Goal: Task Accomplishment & Management: Use online tool/utility

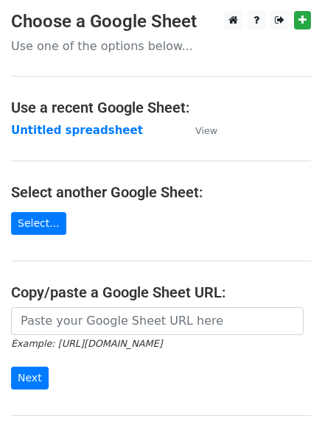
click at [67, 128] on strong "Untitled spreadsheet" at bounding box center [77, 130] width 132 height 13
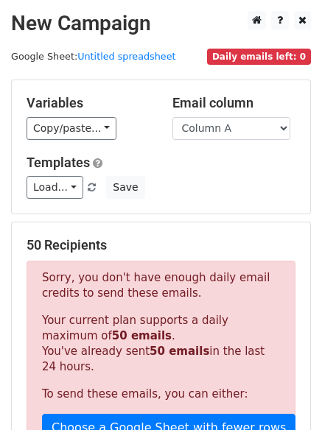
click at [253, 180] on div "Load... No templates saved Save" at bounding box center [160, 187] width 291 height 23
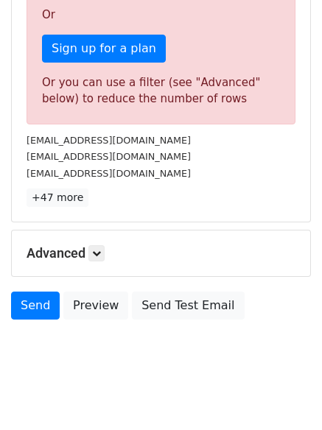
scroll to position [461, 0]
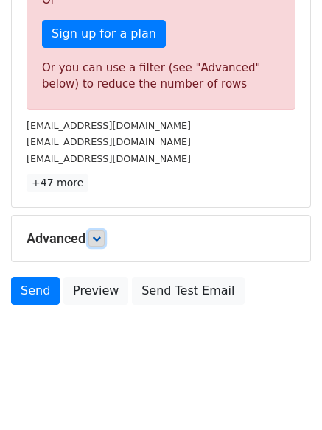
click at [97, 242] on icon at bounding box center [96, 238] width 9 height 9
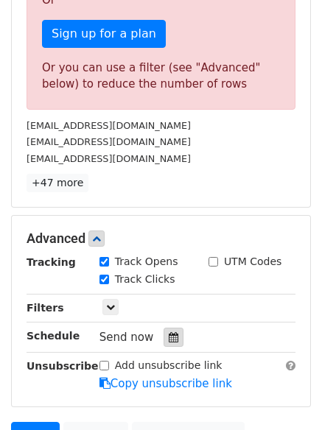
click at [169, 342] on icon at bounding box center [174, 337] width 10 height 10
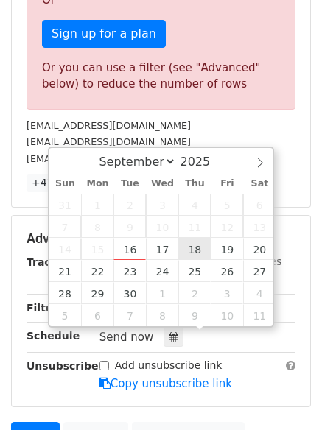
type input "2025-09-18 12:00"
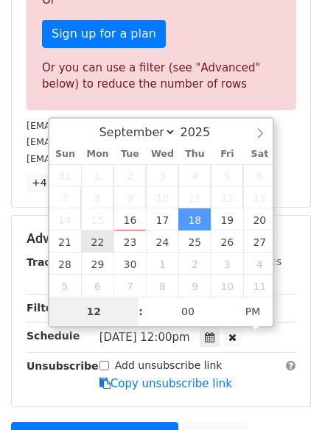
scroll to position [365, 0]
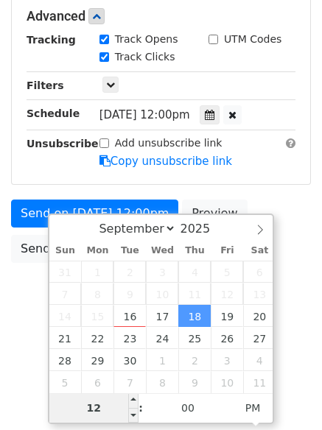
click at [108, 409] on input "12" at bounding box center [94, 407] width 90 height 29
click at [108, 406] on input "121" at bounding box center [94, 407] width 90 height 29
type input "1"
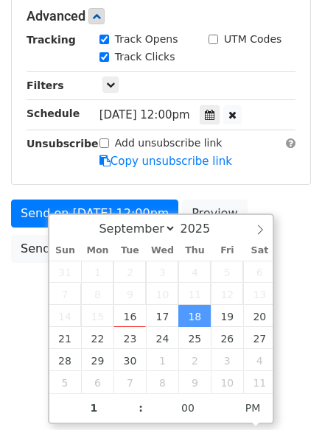
type input "2025-09-18 13:00"
type input "01"
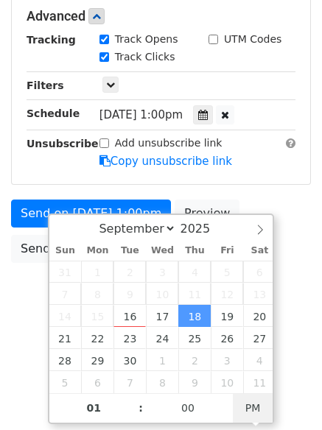
type input "2025-09-18 01:00"
click at [239, 410] on span "AM" at bounding box center [253, 407] width 41 height 29
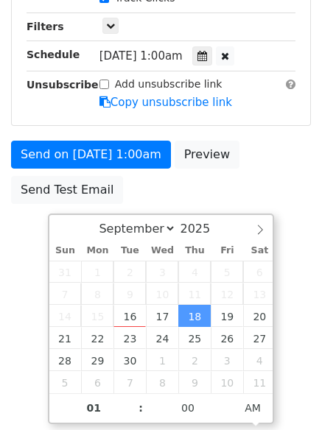
drag, startPoint x: 287, startPoint y: 179, endPoint x: 275, endPoint y: 179, distance: 11.8
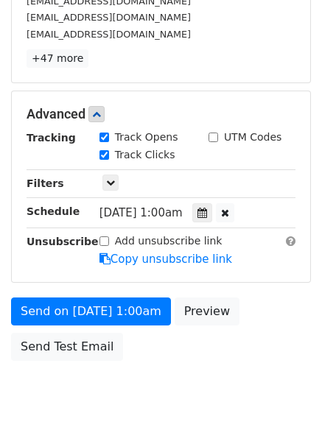
scroll to position [322, 0]
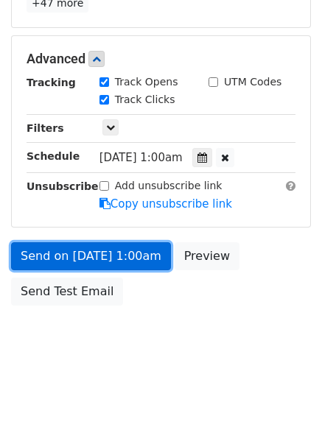
click at [132, 264] on link "Send on Sep 18 at 1:00am" at bounding box center [91, 256] width 160 height 28
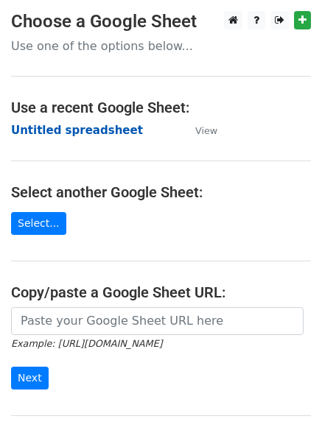
click at [90, 124] on strong "Untitled spreadsheet" at bounding box center [77, 130] width 132 height 13
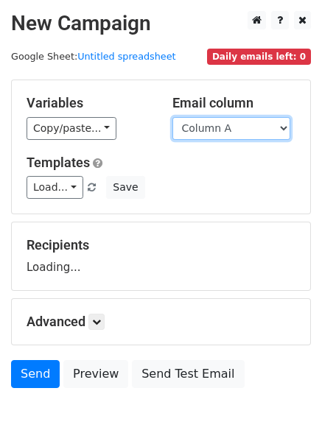
drag, startPoint x: 0, startPoint y: 0, endPoint x: 228, endPoint y: 139, distance: 266.7
click at [227, 127] on select "Column A Column B Column C Column D Column E Column F" at bounding box center [231, 128] width 118 height 23
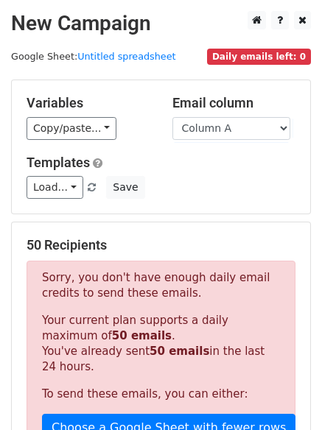
click at [223, 173] on div "Templates Load... No templates saved Save" at bounding box center [160, 177] width 291 height 45
drag, startPoint x: 236, startPoint y: 124, endPoint x: 233, endPoint y: 138, distance: 13.6
click at [236, 124] on select "Column A Column B Column C Column D Column E Column F" at bounding box center [231, 128] width 118 height 23
select select "Column B"
click at [172, 117] on select "Column A Column B Column C Column D Column E Column F" at bounding box center [231, 128] width 118 height 23
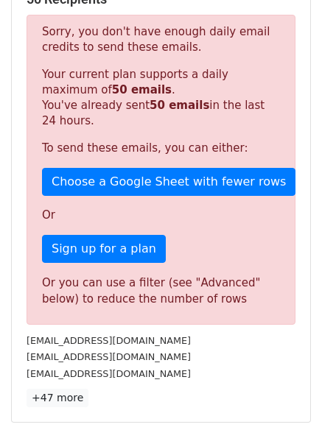
scroll to position [461, 0]
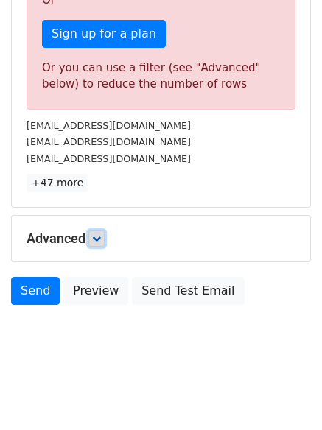
click at [96, 239] on icon at bounding box center [96, 238] width 9 height 9
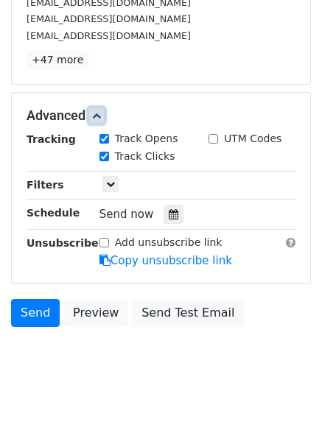
scroll to position [604, 0]
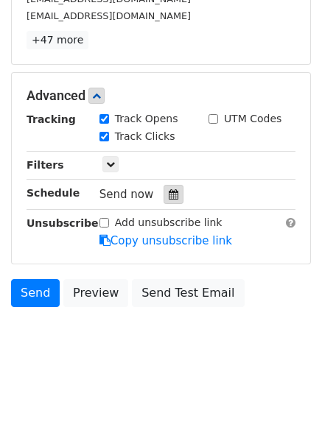
click at [169, 194] on icon at bounding box center [174, 194] width 10 height 10
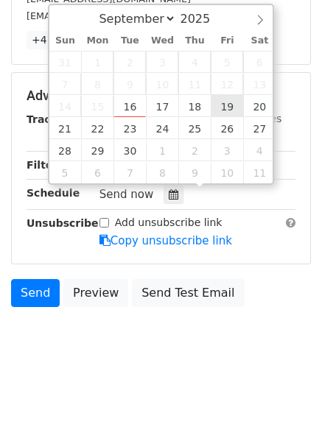
type input "2025-09-19 12:00"
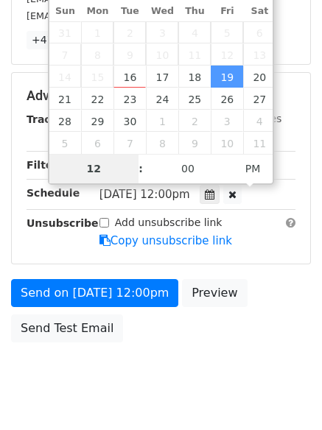
scroll to position [365, 0]
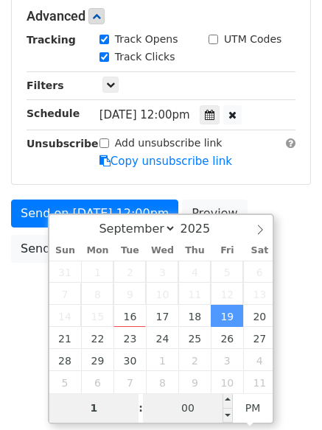
type input "1"
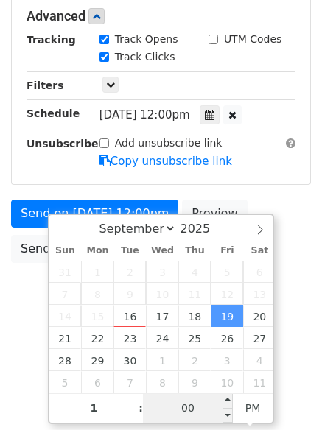
type input "2025-09-19 13:00"
type input "01"
click at [197, 406] on input "00" at bounding box center [188, 407] width 90 height 29
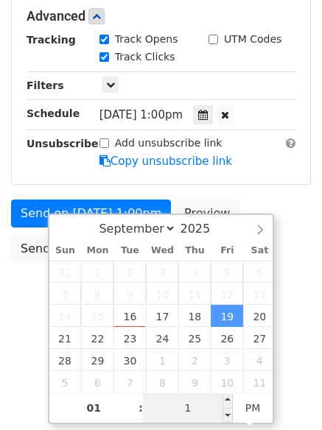
type input "11"
type input "2025-09-19 01:11"
click at [245, 409] on span "AM" at bounding box center [253, 407] width 41 height 29
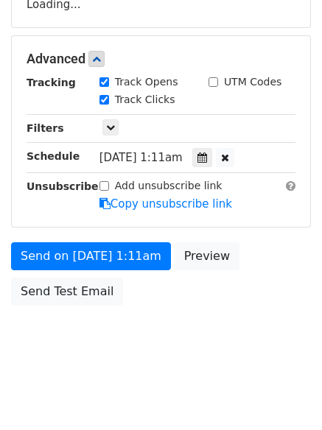
click at [297, 194] on form "Variables Copy/paste... {{Column A}} {{Column B}} {{Column C}} {{Column D}} {{C…" at bounding box center [161, 65] width 300 height 496
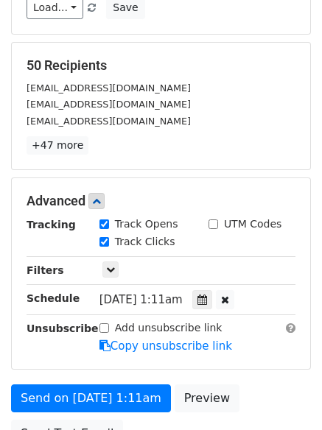
scroll to position [295, 0]
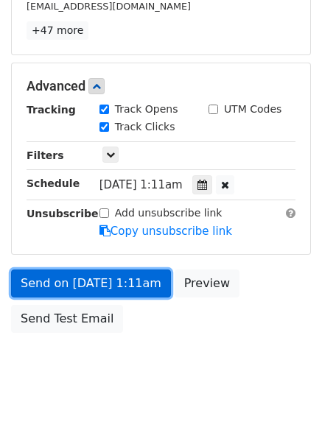
click at [139, 282] on link "Send on Sep 19 at 1:11am" at bounding box center [91, 284] width 160 height 28
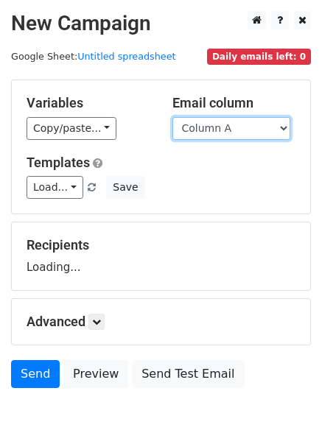
click at [236, 124] on select "Column A Column B Column C Column D Column E Column F" at bounding box center [231, 128] width 118 height 23
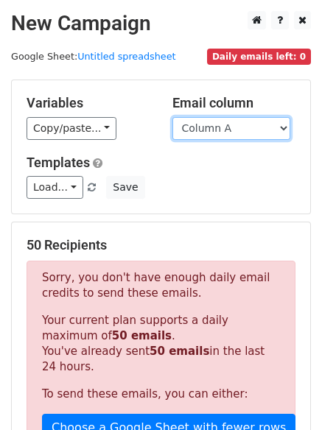
click at [242, 131] on select "Column A Column B Column C Column D Column E Column F" at bounding box center [231, 128] width 118 height 23
select select "Column C"
click at [172, 117] on select "Column A Column B Column C Column D Column E Column F" at bounding box center [231, 128] width 118 height 23
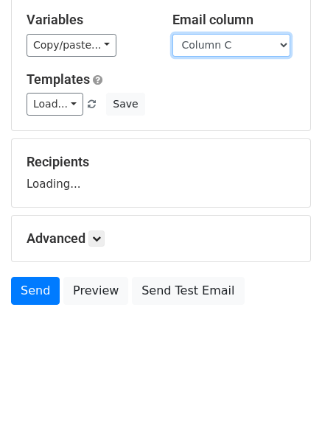
scroll to position [83, 0]
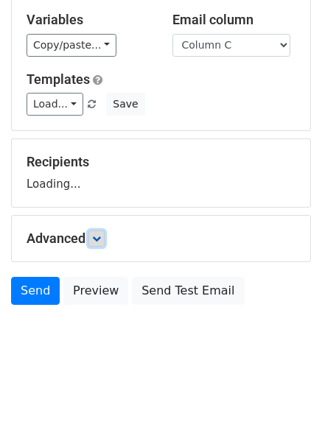
click at [100, 238] on icon at bounding box center [96, 238] width 9 height 9
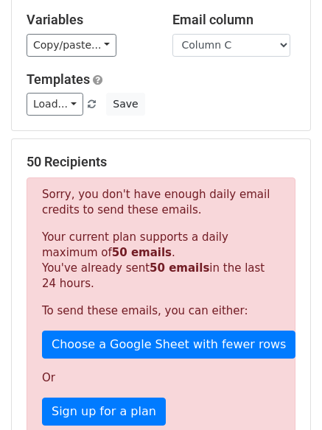
scroll to position [451, 0]
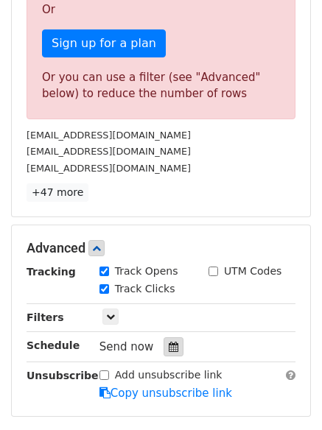
click at [163, 345] on div at bounding box center [173, 346] width 20 height 19
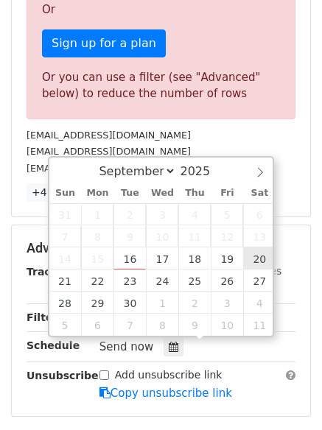
type input "2025-09-20 12:00"
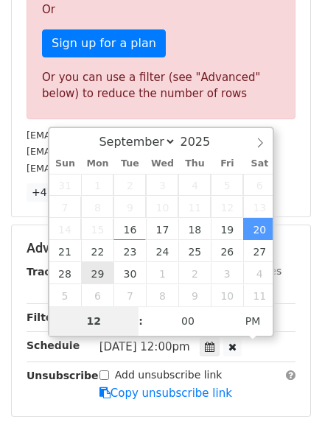
scroll to position [365, 0]
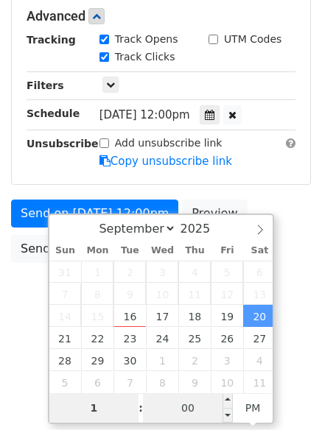
type input "1"
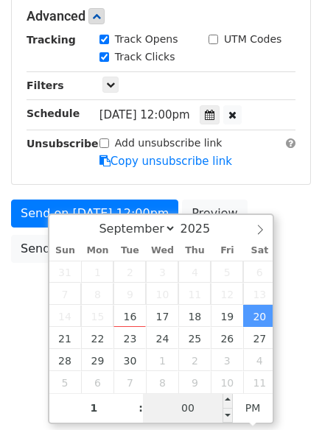
type input "2025-09-20 13:00"
type input "01"
click at [189, 406] on input "00" at bounding box center [188, 407] width 90 height 29
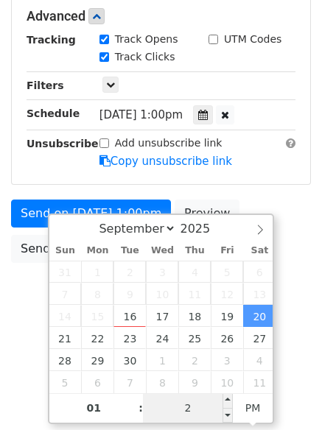
type input "22"
type input "2025-09-20 01:22"
click at [247, 409] on span "AM" at bounding box center [253, 407] width 41 height 29
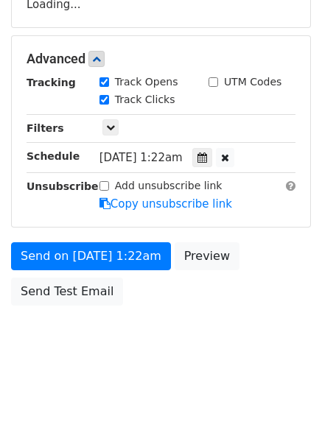
click at [276, 180] on form "Variables Copy/paste... {{Column A}} {{Column B}} {{Column C}} {{Column D}} {{C…" at bounding box center [161, 65] width 300 height 496
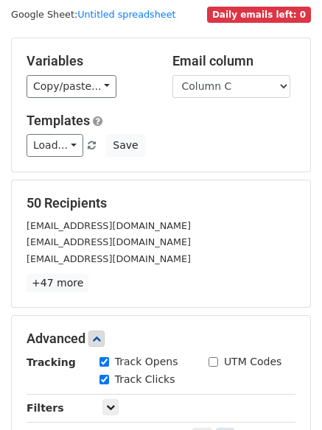
scroll to position [322, 0]
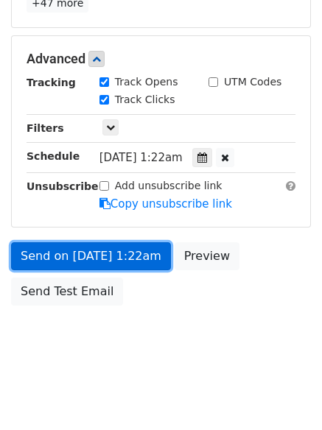
click at [138, 262] on link "Send on Sep 20 at 1:22am" at bounding box center [91, 256] width 160 height 28
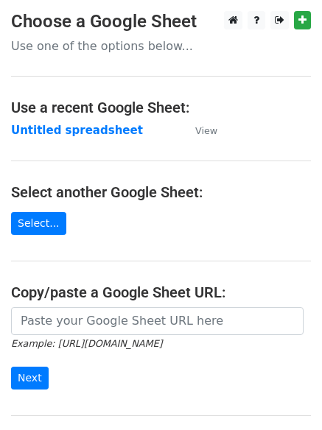
click at [70, 131] on strong "Untitled spreadsheet" at bounding box center [77, 130] width 132 height 13
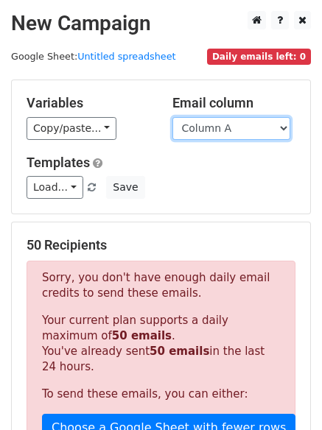
click at [266, 125] on select "Column A Column B Column C Column D Column E Column F" at bounding box center [231, 128] width 118 height 23
select select "Column D"
click at [172, 117] on select "Column A Column B Column C Column D Column E Column F" at bounding box center [231, 128] width 118 height 23
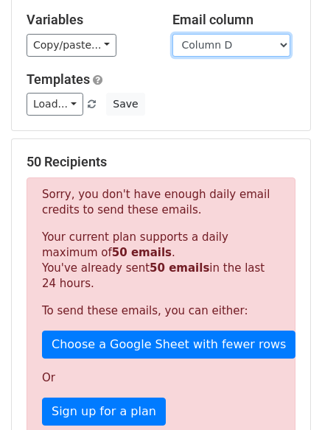
scroll to position [368, 0]
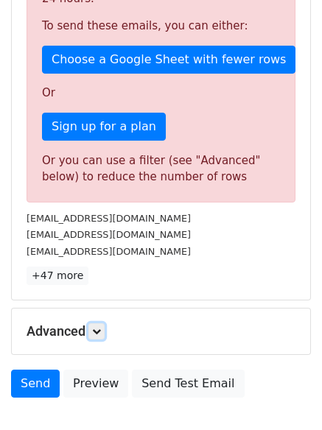
click at [101, 328] on icon at bounding box center [96, 331] width 9 height 9
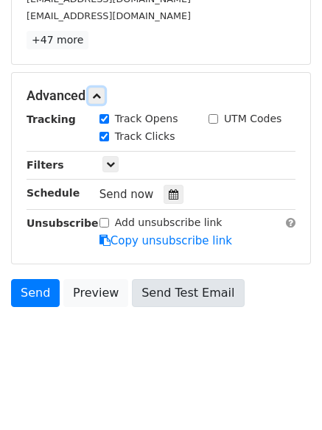
scroll to position [605, 0]
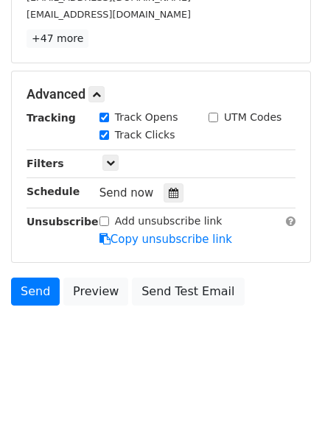
click at [177, 196] on div "Send now" at bounding box center [185, 193] width 173 height 20
click at [174, 192] on div at bounding box center [173, 192] width 20 height 19
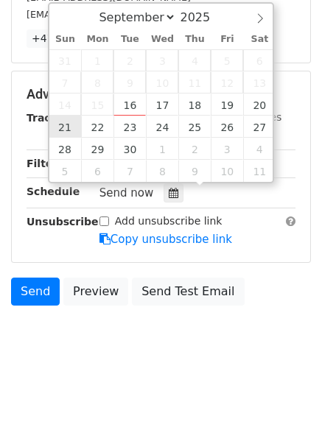
type input "2025-09-21 12:00"
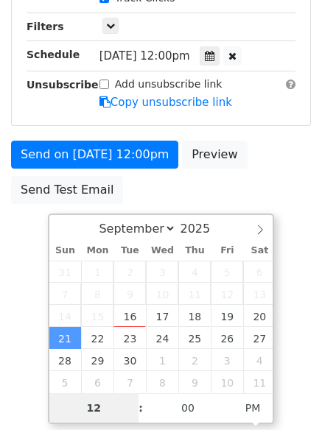
scroll to position [365, 0]
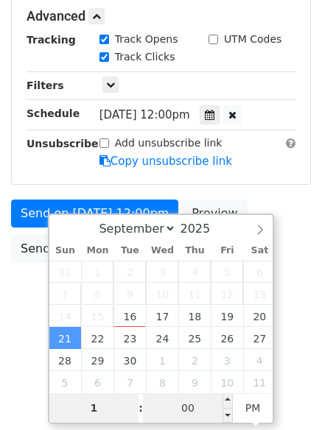
type input "1"
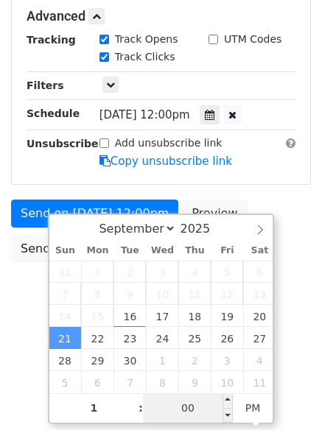
type input "2025-09-21 13:00"
type input "01"
click at [198, 415] on input "00" at bounding box center [188, 407] width 90 height 29
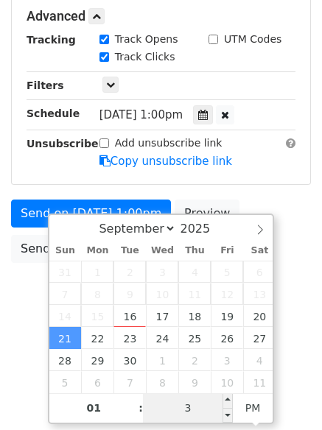
type input "33"
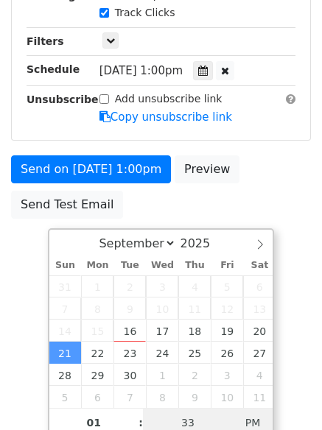
type input "2025-09-21 01:33"
click at [245, 418] on span "PM" at bounding box center [253, 422] width 41 height 29
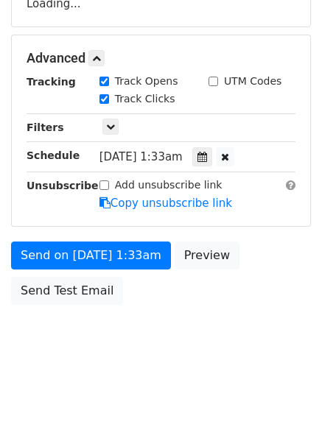
scroll to position [263, 0]
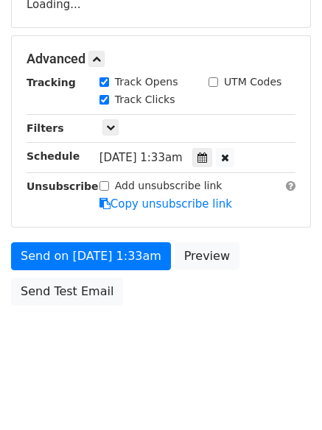
click at [250, 206] on form "Variables Copy/paste... {{Column A}} {{Column B}} {{Column C}} {{Column D}} {{C…" at bounding box center [161, 65] width 300 height 496
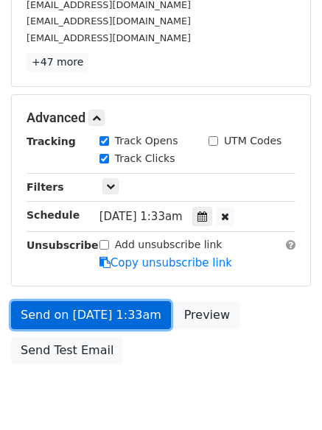
click at [147, 312] on link "Send on Sep 21 at 1:33am" at bounding box center [91, 315] width 160 height 28
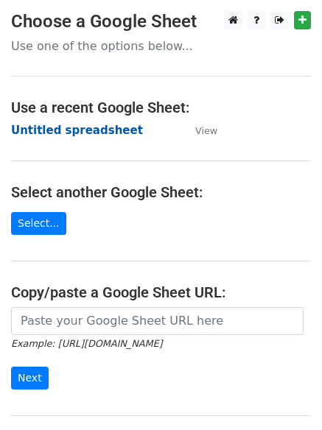
click at [88, 130] on strong "Untitled spreadsheet" at bounding box center [77, 130] width 132 height 13
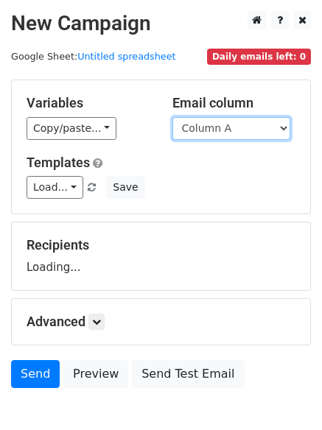
drag, startPoint x: 0, startPoint y: 0, endPoint x: 230, endPoint y: 131, distance: 265.2
click at [230, 131] on select "Column A Column B Column C Column D Column E Column F" at bounding box center [231, 128] width 118 height 23
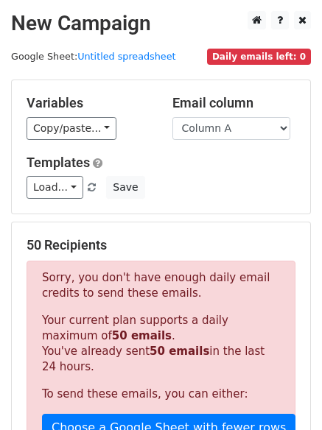
click at [214, 239] on h5 "50 Recipients" at bounding box center [161, 245] width 269 height 16
click at [242, 124] on select "Column A Column B Column C Column D Column E Column F" at bounding box center [231, 128] width 118 height 23
select select "Column E"
click at [172, 117] on select "Column A Column B Column C Column D Column E Column F" at bounding box center [231, 128] width 118 height 23
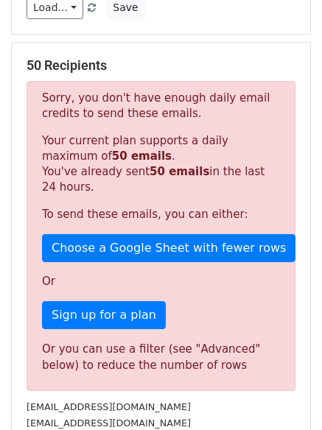
scroll to position [461, 0]
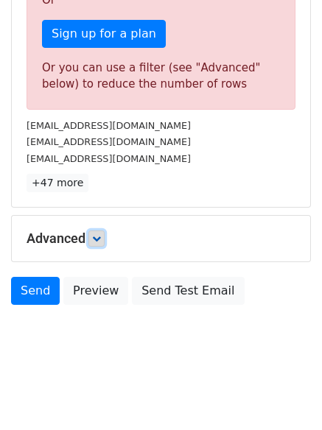
click at [101, 241] on icon at bounding box center [96, 238] width 9 height 9
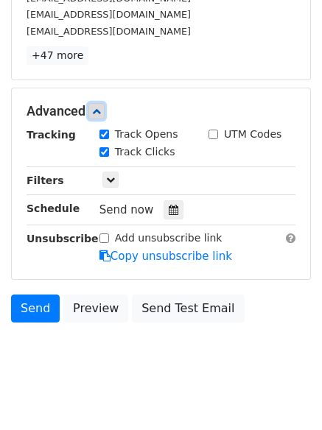
scroll to position [597, 0]
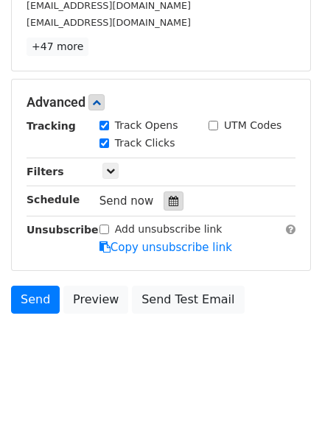
click at [169, 200] on icon at bounding box center [174, 201] width 10 height 10
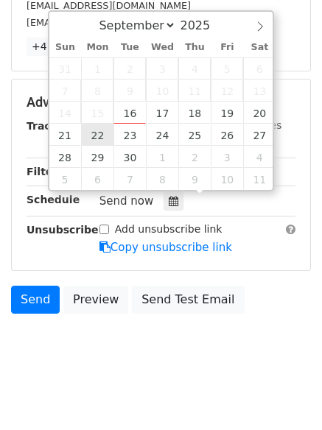
type input "[DATE] 12:00"
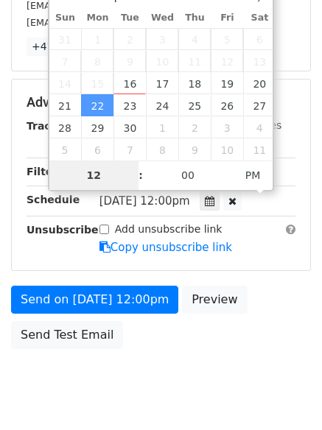
scroll to position [365, 0]
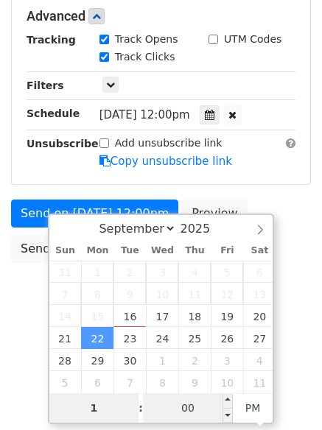
type input "1"
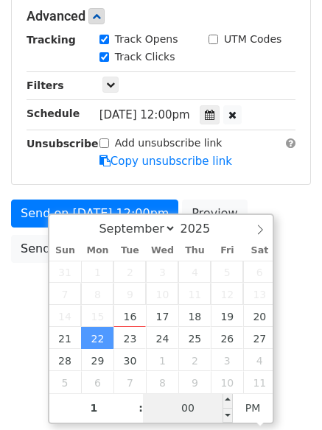
type input "[DATE] 13:00"
type input "01"
click at [203, 412] on input "00" at bounding box center [188, 407] width 90 height 29
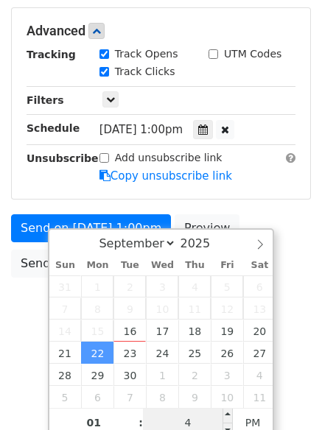
type input "44"
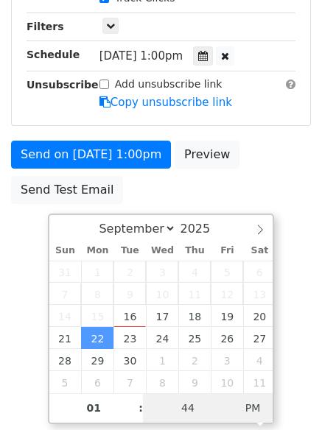
type input "[DATE] 01:44"
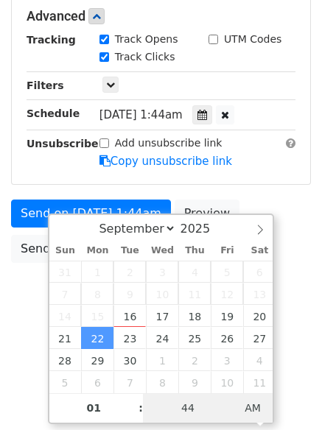
click at [242, 420] on span "AM" at bounding box center [253, 407] width 41 height 29
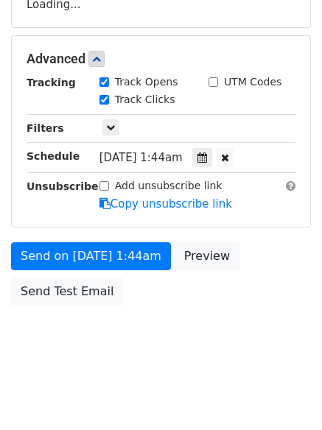
click at [225, 183] on form "Variables Copy/paste... {{Column A}} {{Column B}} {{Column C}} {{Column D}} {{C…" at bounding box center [161, 65] width 300 height 496
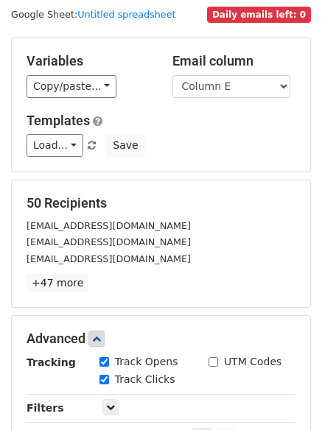
scroll to position [322, 0]
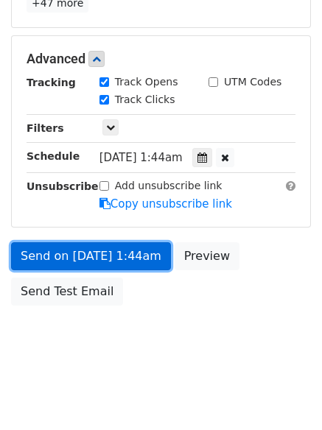
click at [127, 261] on link "Send on Sep 22 at 1:44am" at bounding box center [91, 256] width 160 height 28
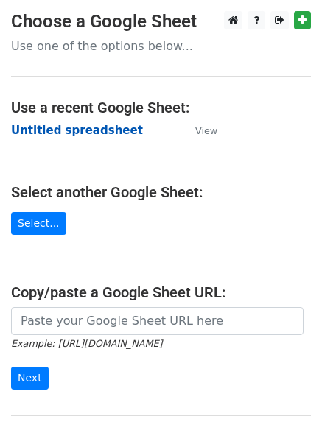
click at [88, 130] on strong "Untitled spreadsheet" at bounding box center [77, 130] width 132 height 13
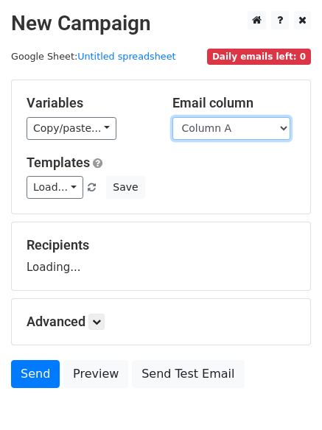
click at [238, 128] on select "Column A Column B Column C Column D Column E Column F" at bounding box center [231, 128] width 118 height 23
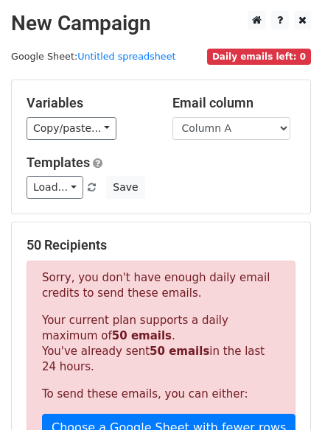
click at [224, 246] on h5 "50 Recipients" at bounding box center [161, 245] width 269 height 16
drag, startPoint x: 220, startPoint y: 130, endPoint x: 220, endPoint y: 139, distance: 8.8
click at [220, 130] on select "Column A Column B Column C Column D Column E Column F" at bounding box center [231, 128] width 118 height 23
select select "Column F"
click at [172, 117] on select "Column A Column B Column C Column D Column E Column F" at bounding box center [231, 128] width 118 height 23
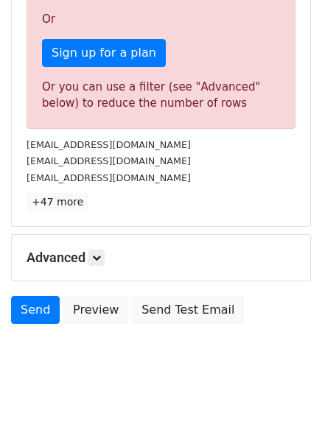
scroll to position [83, 0]
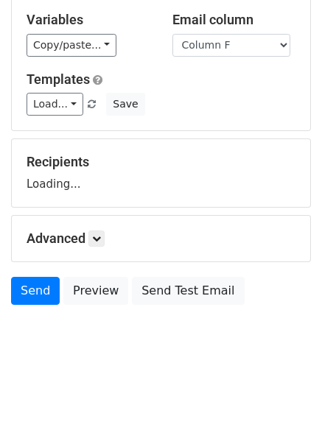
click at [94, 255] on div "Advanced Tracking Track Opens UTM Codes Track Clicks Filters Only include sprea…" at bounding box center [161, 239] width 298 height 46
click at [100, 243] on link at bounding box center [96, 238] width 16 height 16
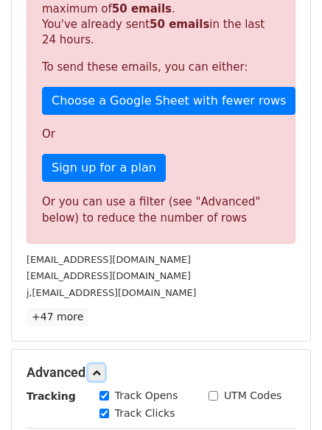
scroll to position [451, 0]
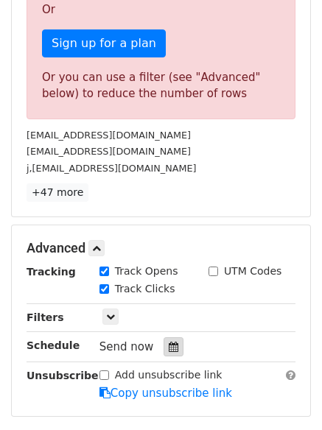
click at [175, 342] on div at bounding box center [173, 346] width 20 height 19
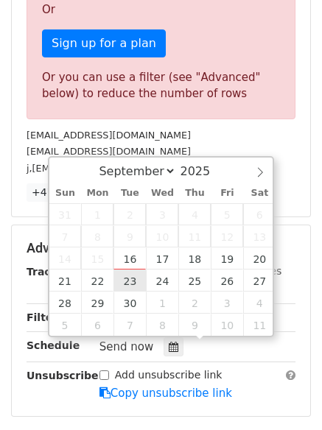
type input "[DATE] 12:00"
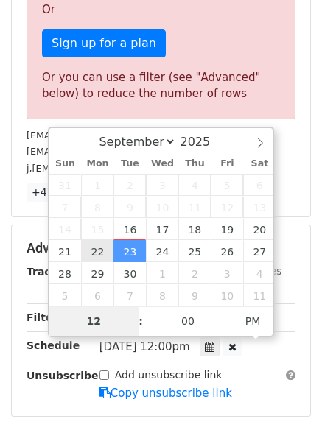
scroll to position [365, 0]
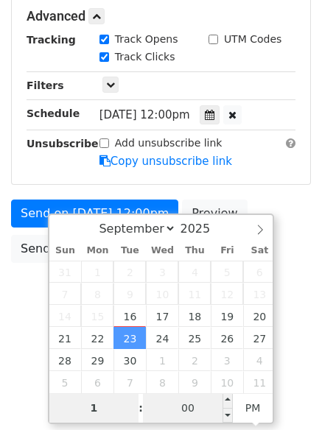
type input "1"
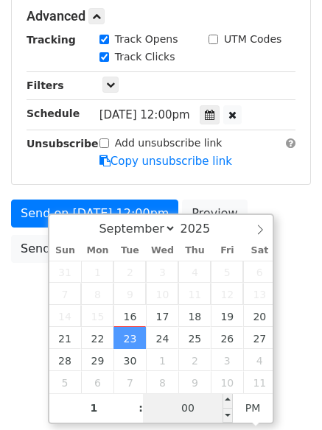
type input "[DATE] 13:00"
type input "01"
click at [183, 401] on input "00" at bounding box center [188, 407] width 90 height 29
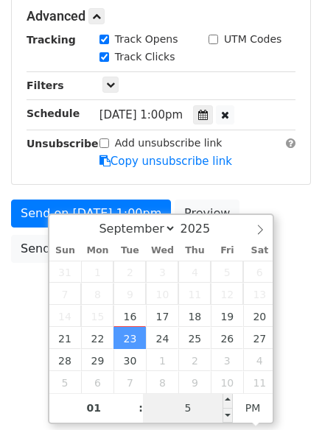
type input "55"
type input "[DATE] 01:55"
click at [245, 409] on span "PM" at bounding box center [253, 407] width 41 height 29
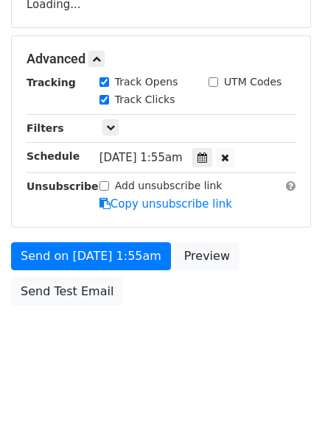
click at [272, 217] on form "Variables Copy/paste... {{Column A}} {{Column B}} {{Column C}} {{Column D}} {{C…" at bounding box center [161, 65] width 300 height 496
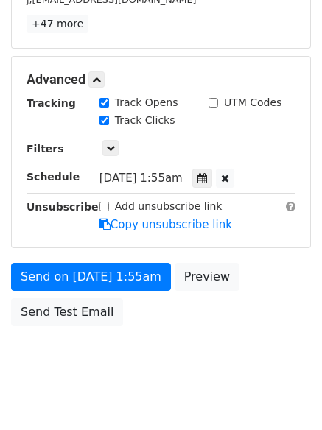
scroll to position [322, 0]
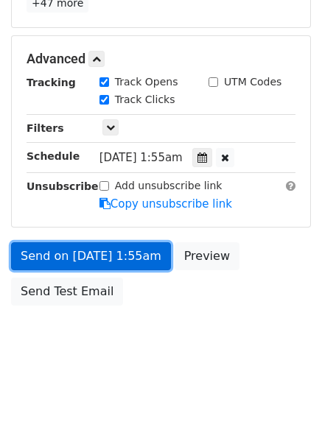
click at [120, 260] on link "Send on [DATE] 1:55am" at bounding box center [91, 256] width 160 height 28
